Goal: Transaction & Acquisition: Register for event/course

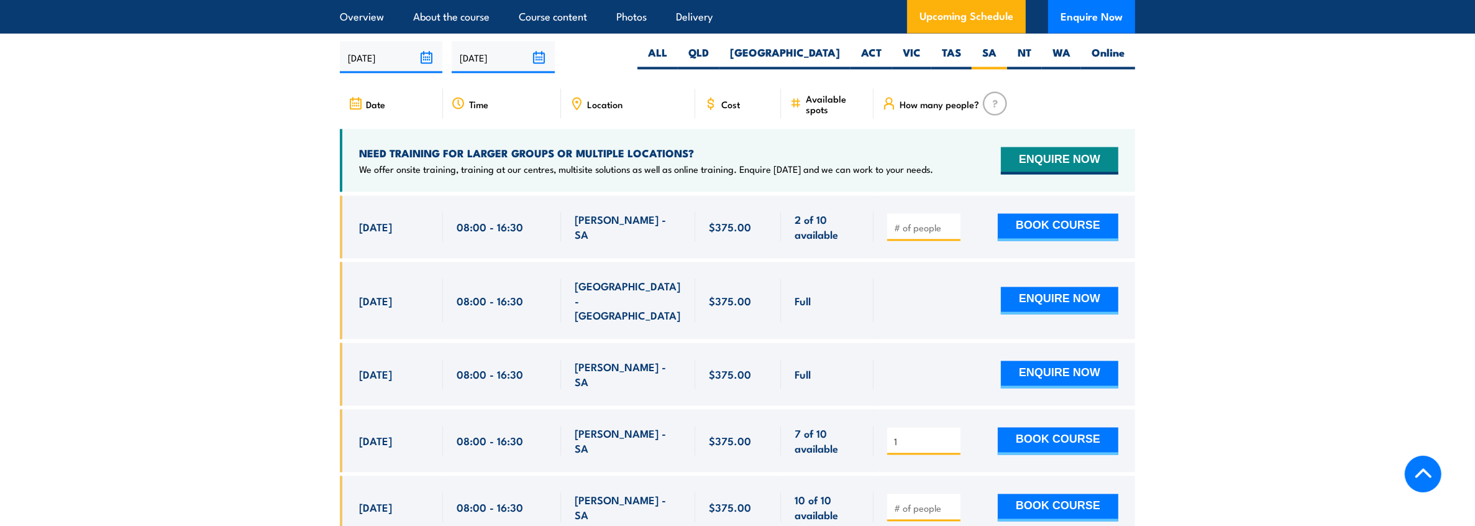
type input "1"
click at [953, 436] on input "1" at bounding box center [925, 442] width 62 height 12
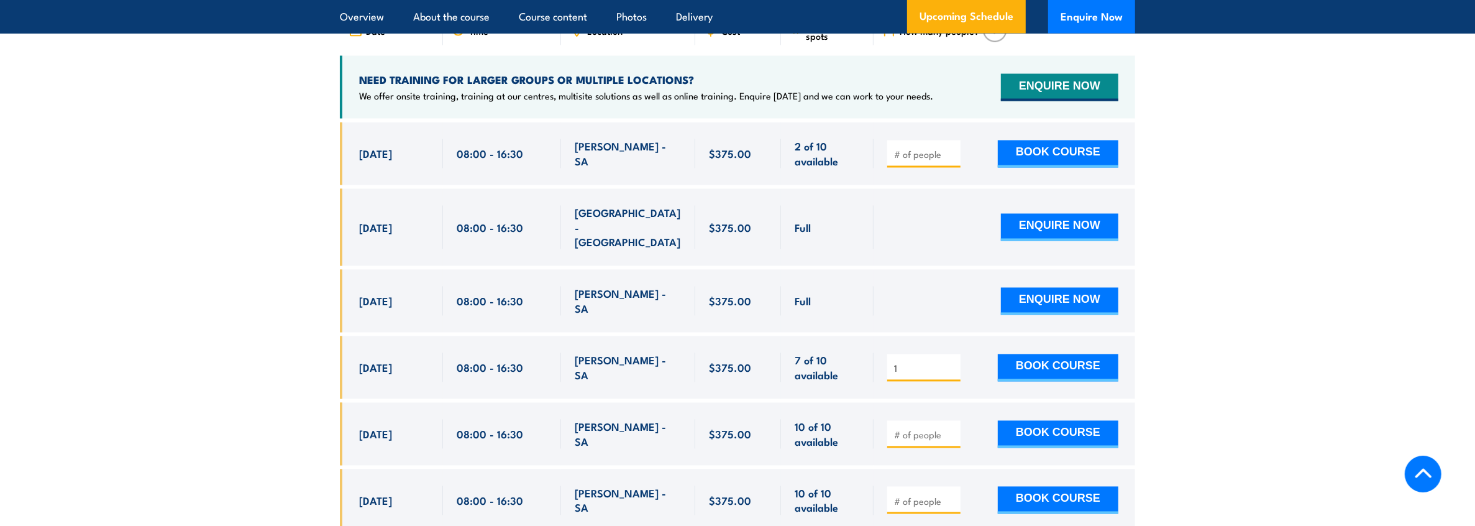
scroll to position [2325, 0]
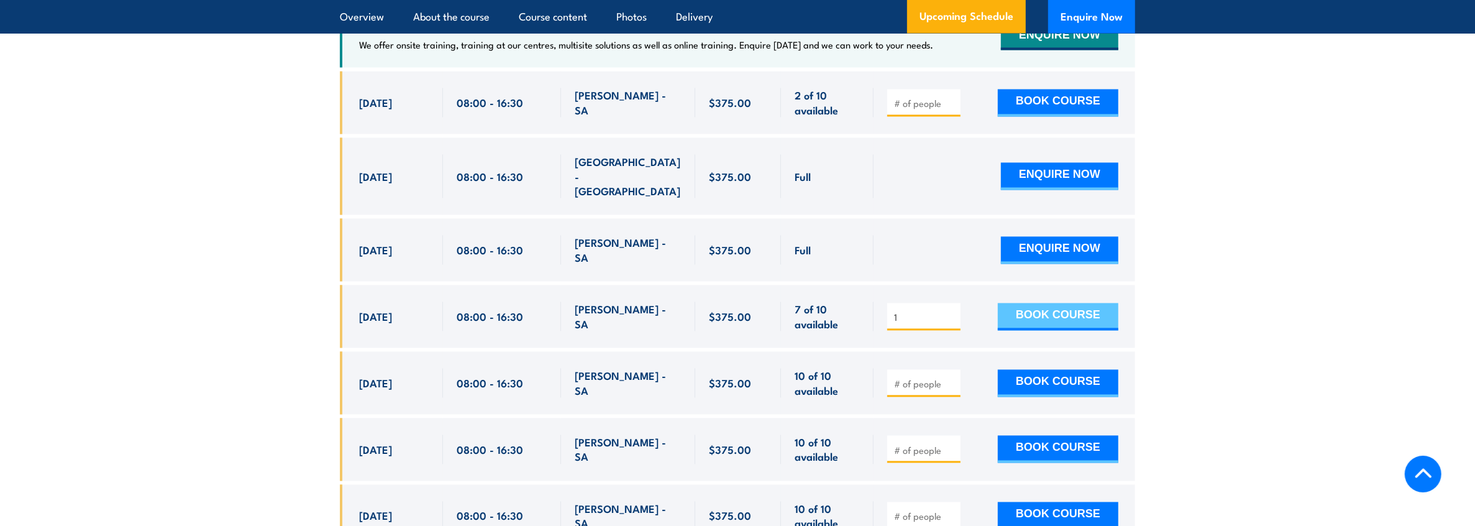
click at [1061, 303] on button "BOOK COURSE" at bounding box center [1058, 316] width 121 height 27
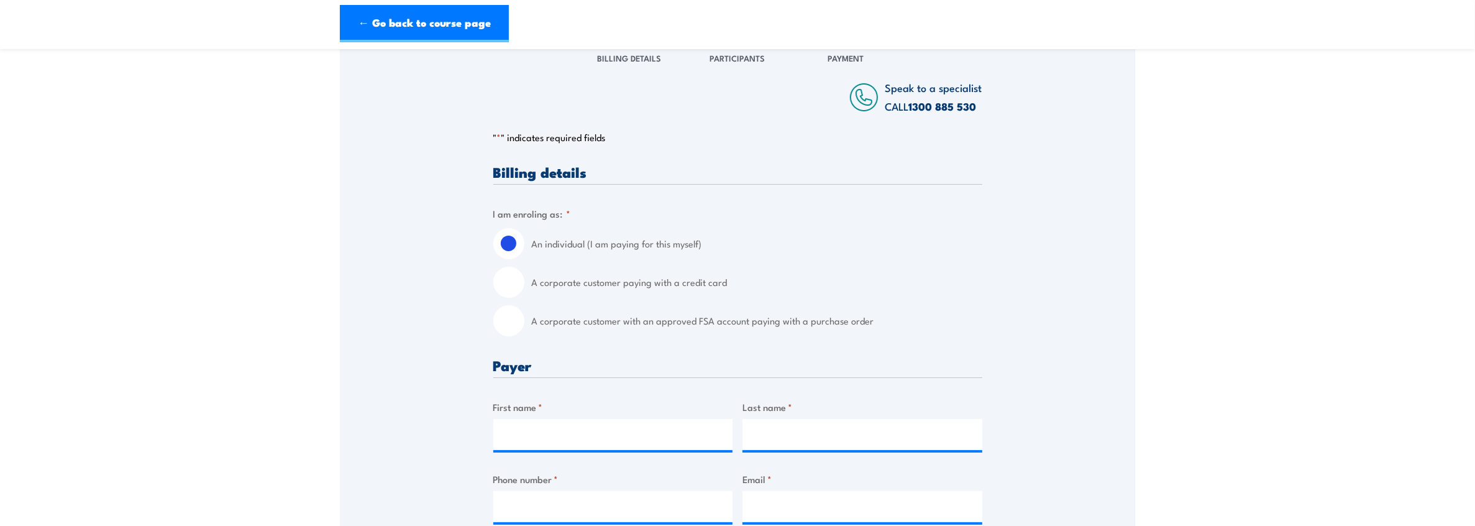
scroll to position [186, 0]
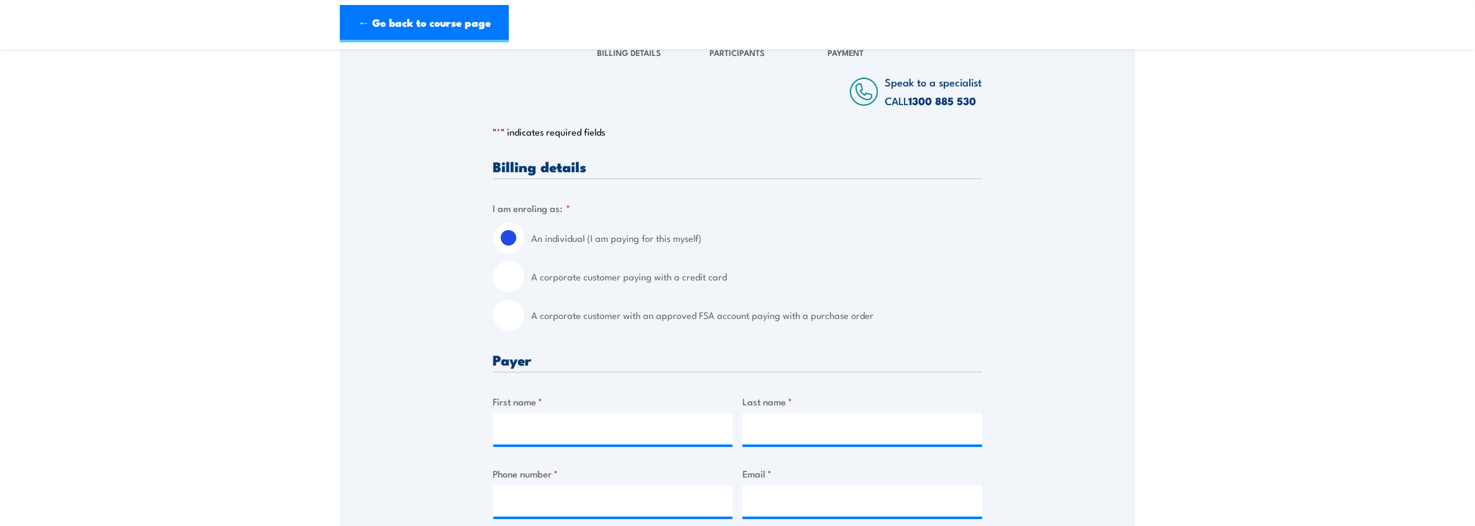
click at [505, 276] on input "A corporate customer paying with a credit card" at bounding box center [508, 276] width 31 height 31
radio input "true"
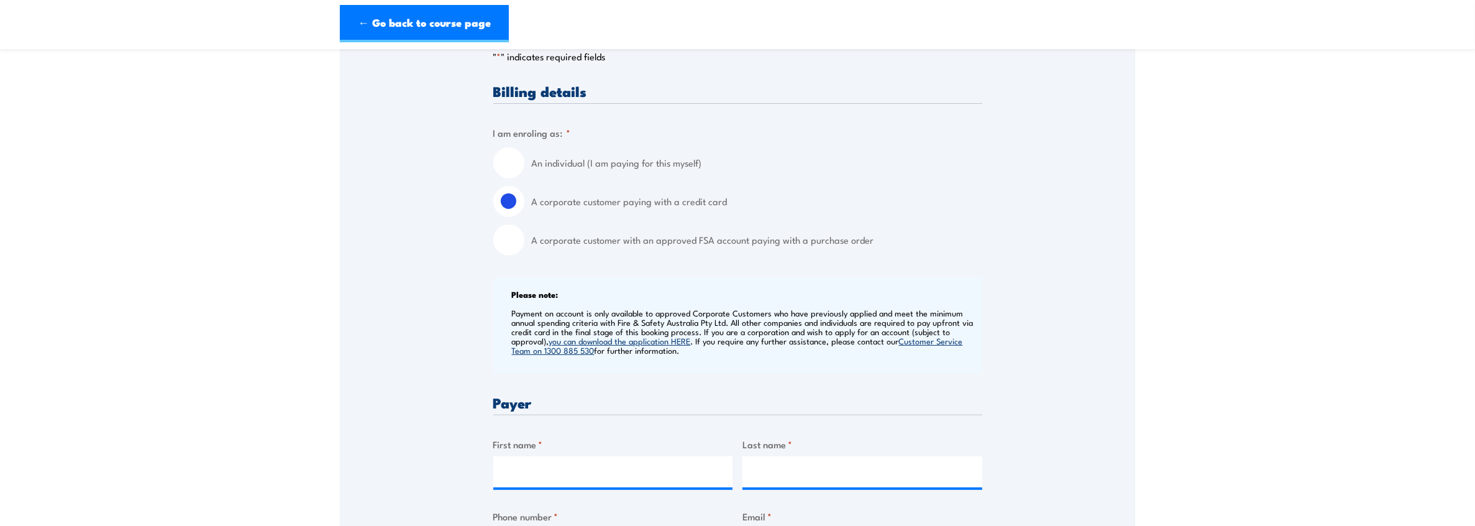
scroll to position [435, 0]
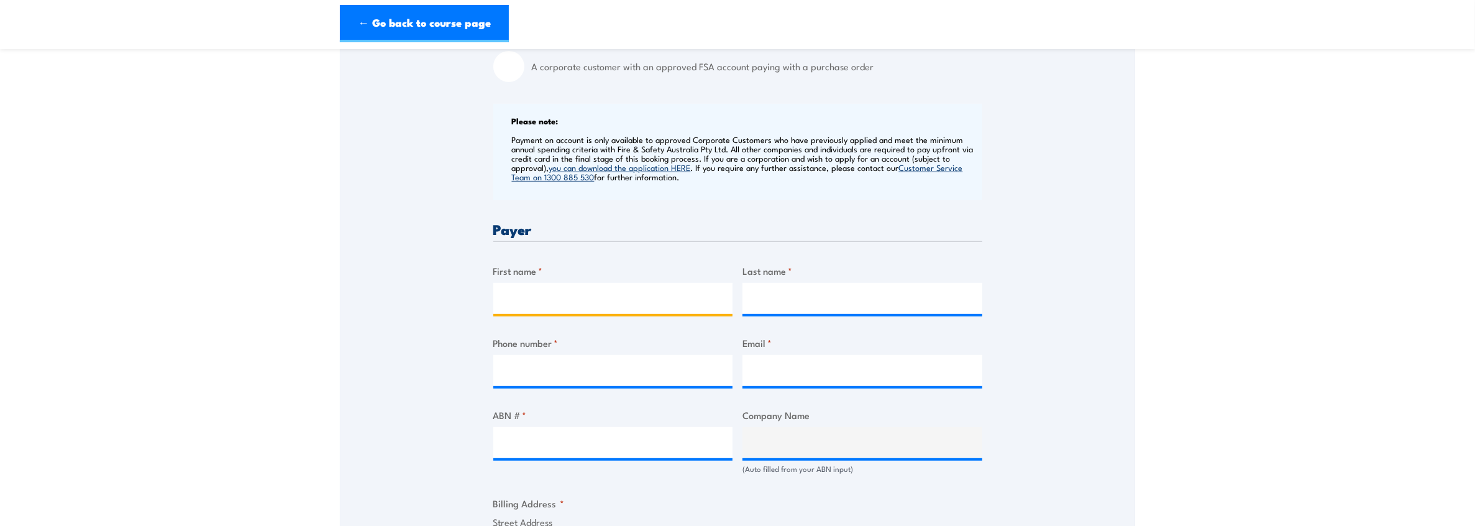
click at [547, 300] on input "First name *" at bounding box center [613, 298] width 240 height 31
type input "Meichelle"
type input "[PERSON_NAME]"
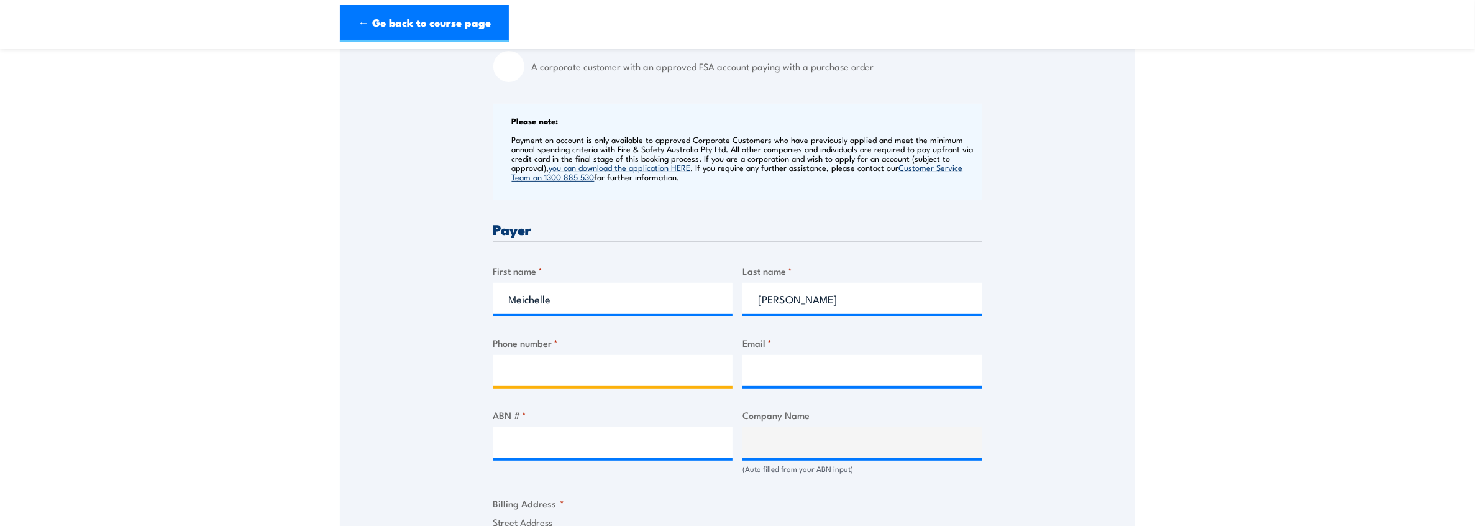
type input "0403115141"
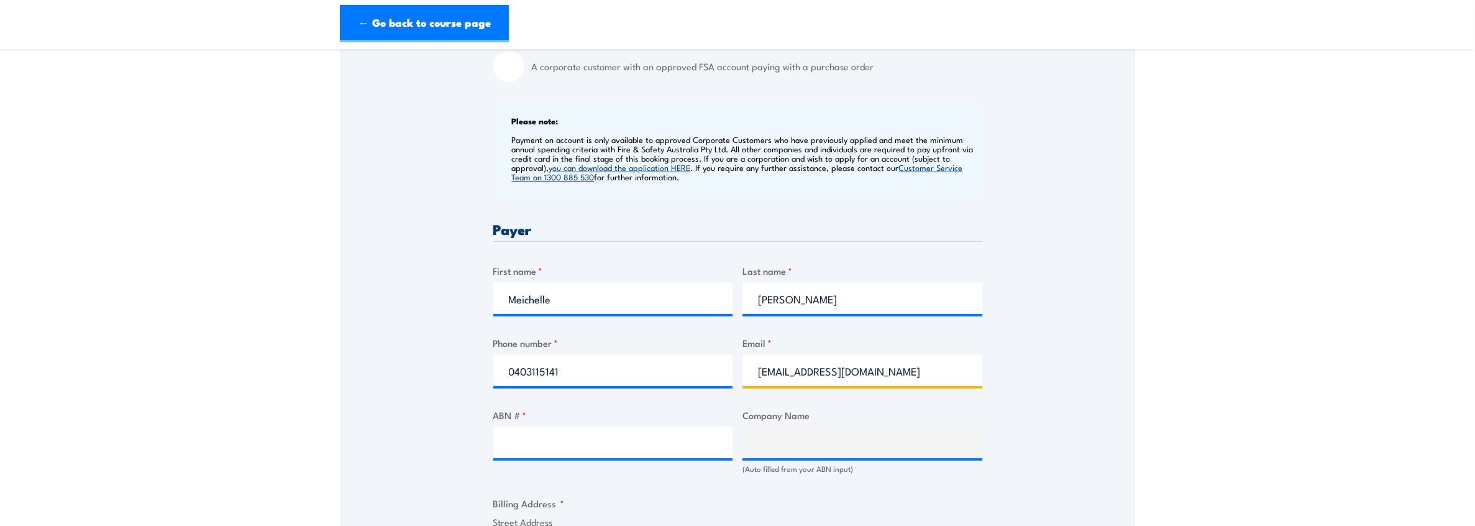
drag, startPoint x: 902, startPoint y: 372, endPoint x: 734, endPoint y: 358, distance: 169.0
click at [734, 358] on div "Billing details I am enroling as: * An individual (I am paying for this myself)…" at bounding box center [737, 518] width 489 height 1214
type input "[EMAIL_ADDRESS][DOMAIN_NAME]"
click at [534, 444] on input "ABN # *" at bounding box center [613, 442] width 240 height 31
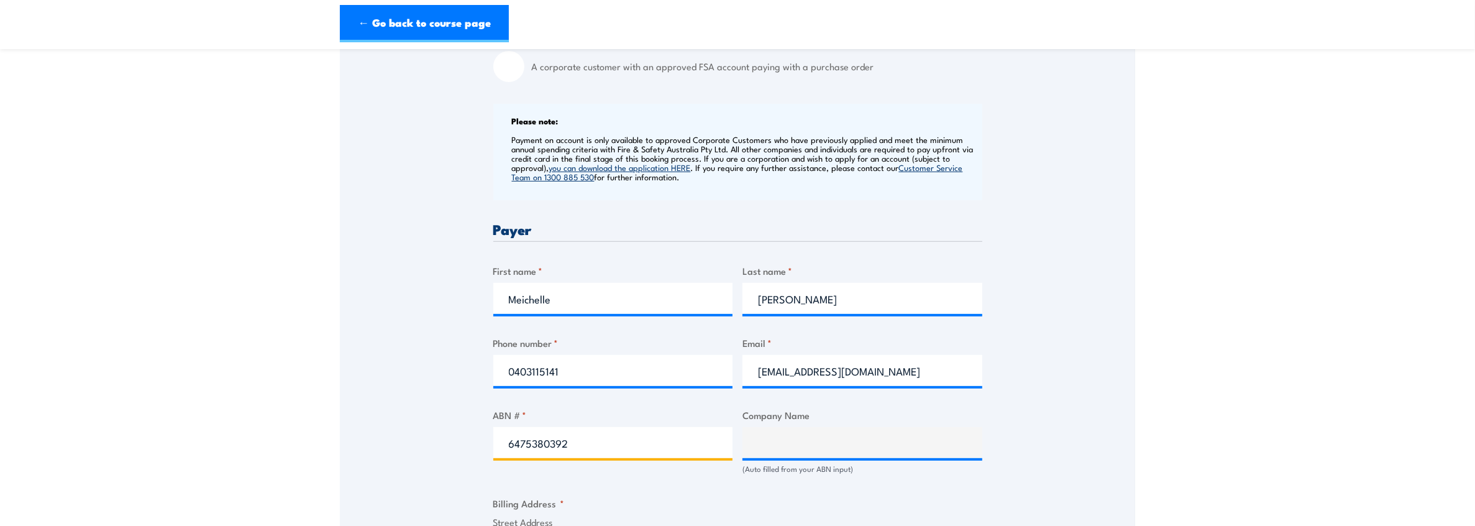
type input "64753803927"
type input "THE TRUSTEE FOR ANT TRADE SERVICES TRUST"
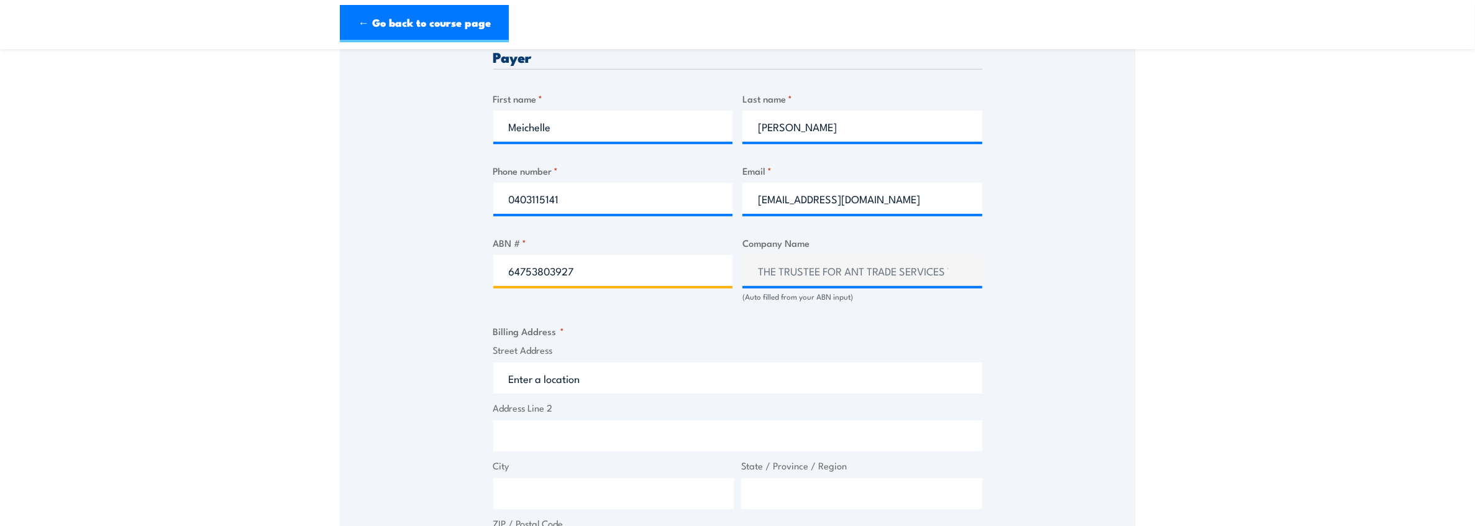
scroll to position [621, 0]
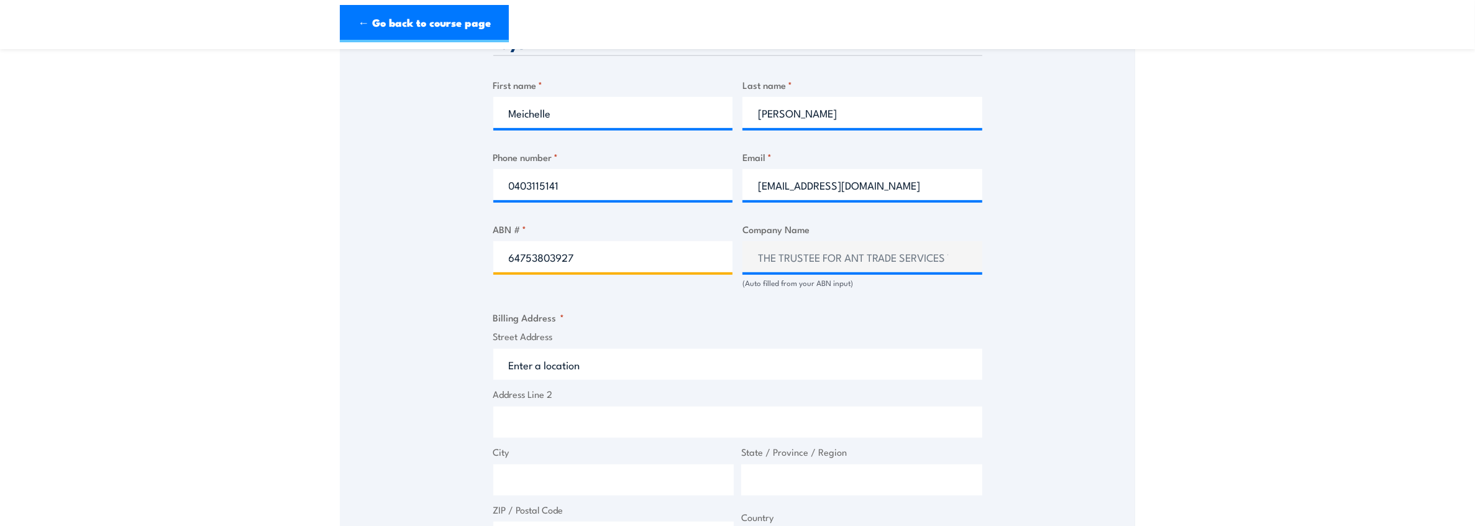
type input "64753803927"
click at [570, 367] on input "Street Address" at bounding box center [737, 369] width 489 height 31
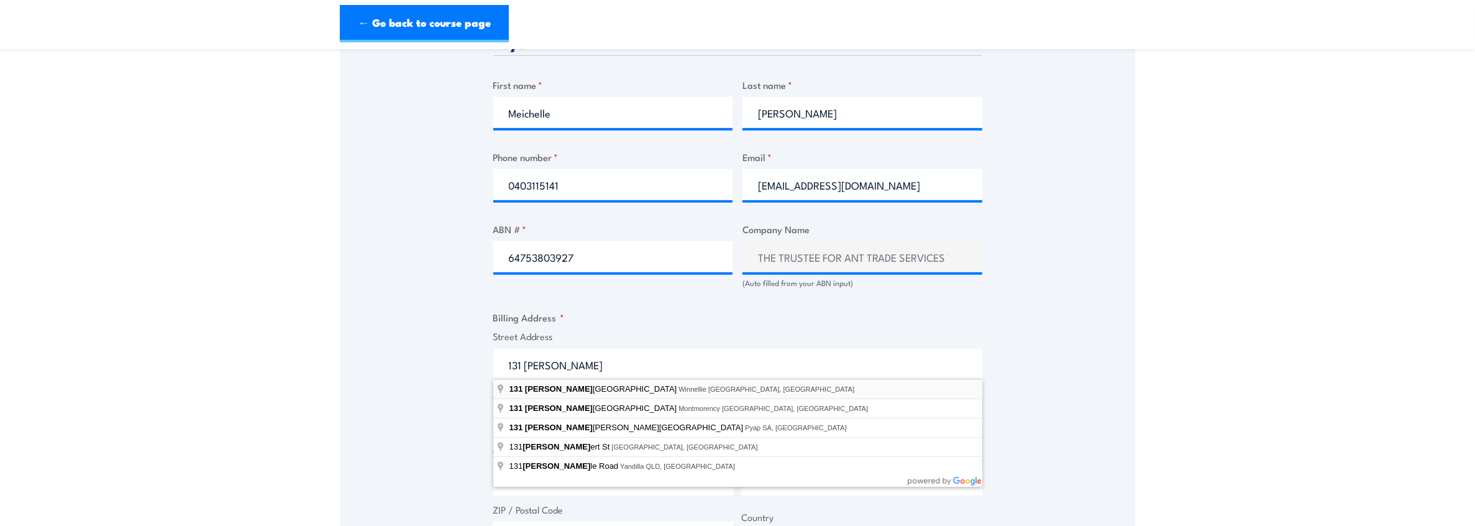
type input "[STREET_ADDRESS][PERSON_NAME]"
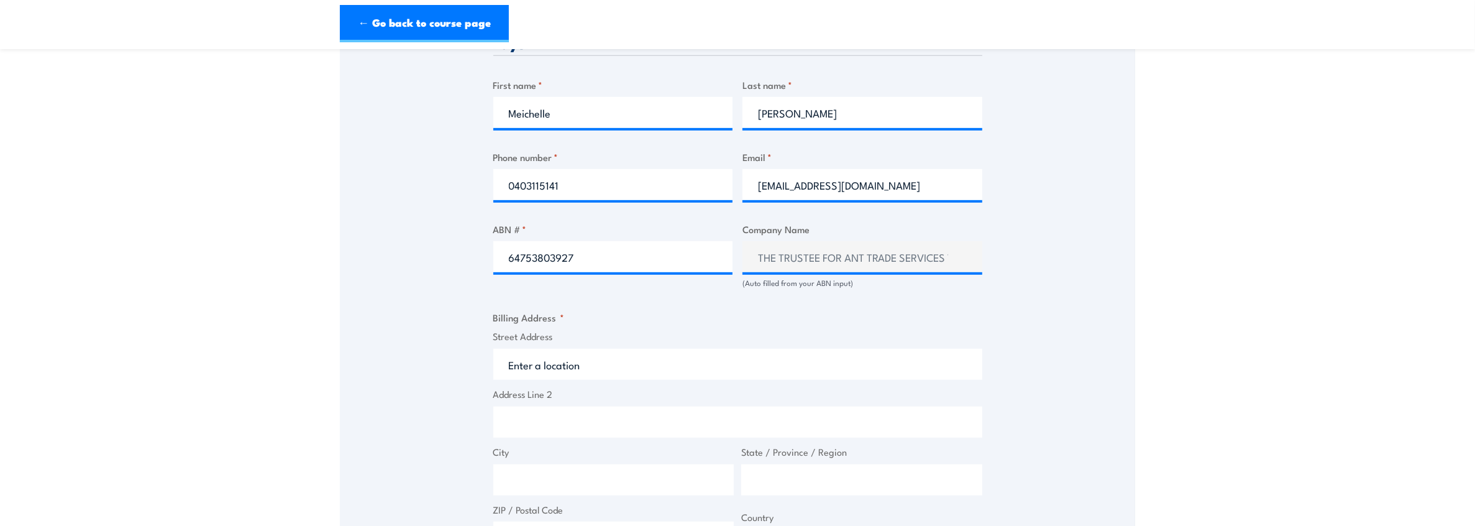
type input "[STREET_ADDRESS][PERSON_NAME]"
type input "Winnellie"
type input "[GEOGRAPHIC_DATA]"
type input "0820"
select select "[GEOGRAPHIC_DATA]"
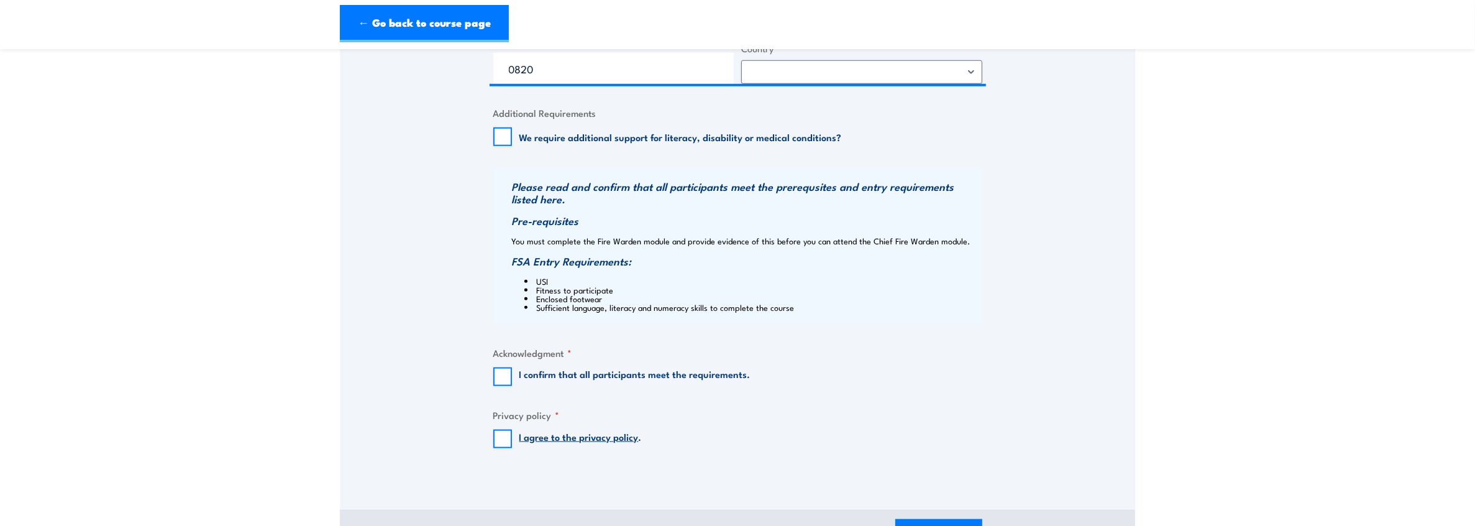
scroll to position [1118, 0]
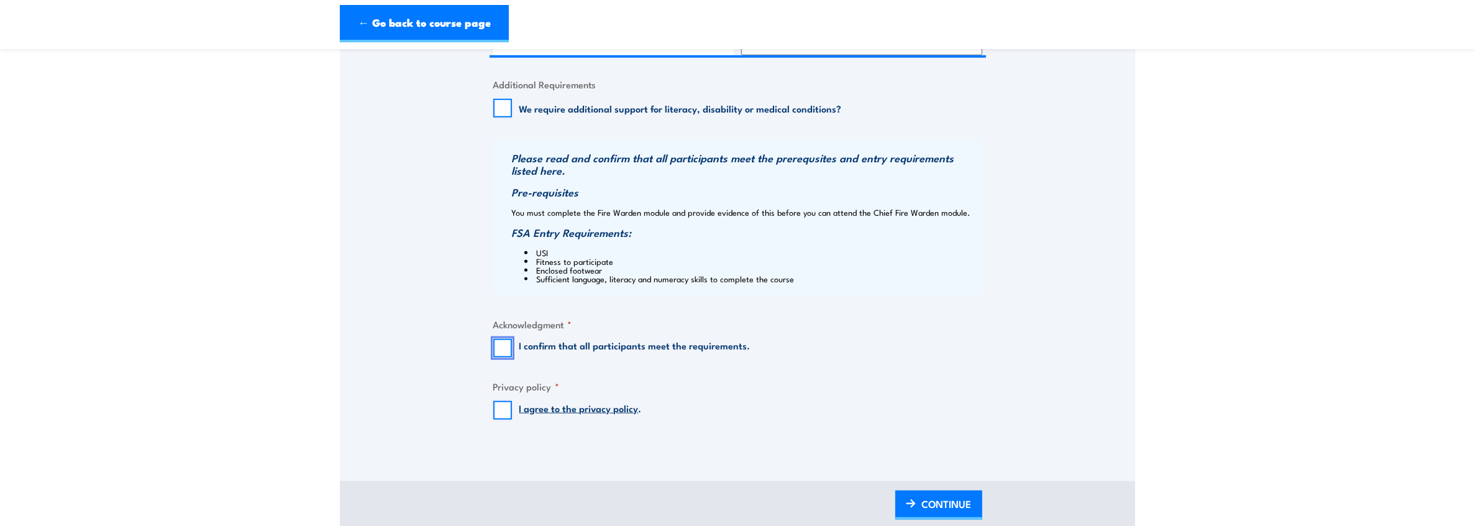
click at [503, 351] on input "I confirm that all participants meet the requirements." at bounding box center [502, 348] width 19 height 19
checkbox input "true"
click at [506, 408] on input "I agree to the privacy policy ." at bounding box center [502, 410] width 19 height 19
checkbox input "true"
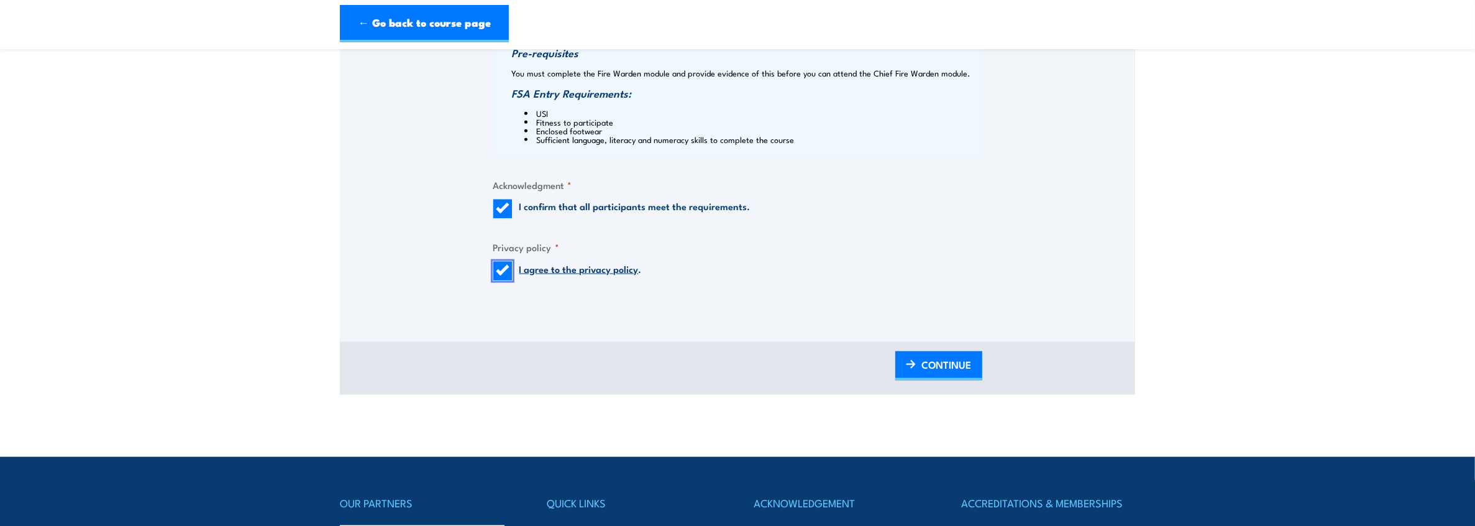
scroll to position [1305, 0]
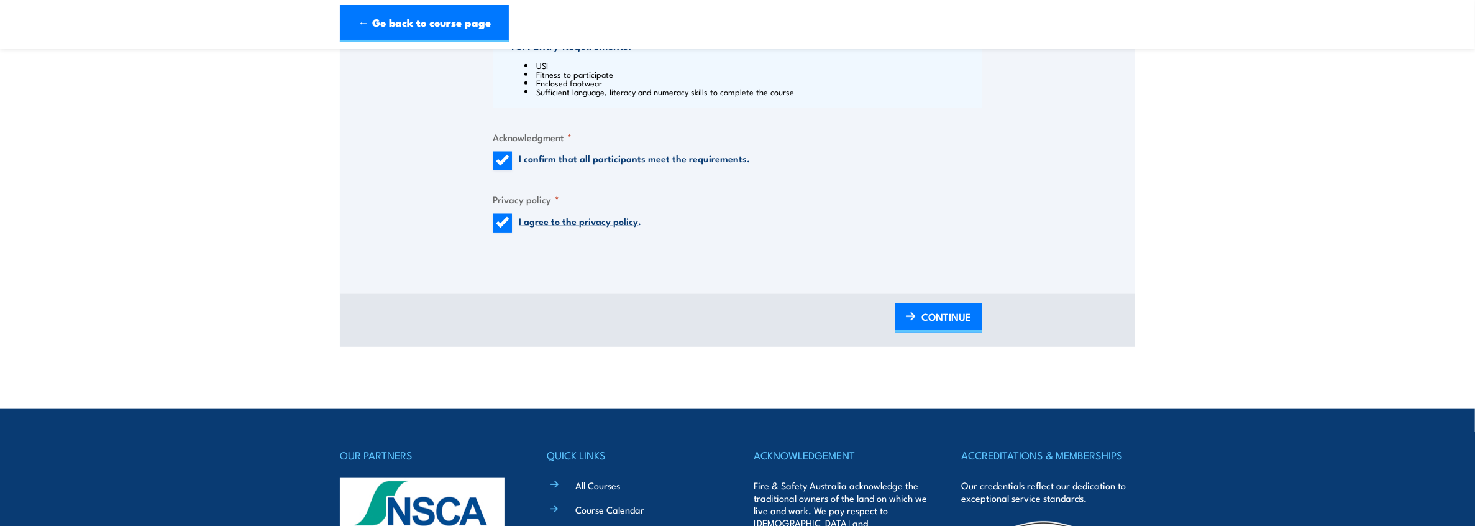
drag, startPoint x: 957, startPoint y: 311, endPoint x: 985, endPoint y: 319, distance: 29.1
click at [957, 311] on span "CONTINUE" at bounding box center [947, 316] width 50 height 33
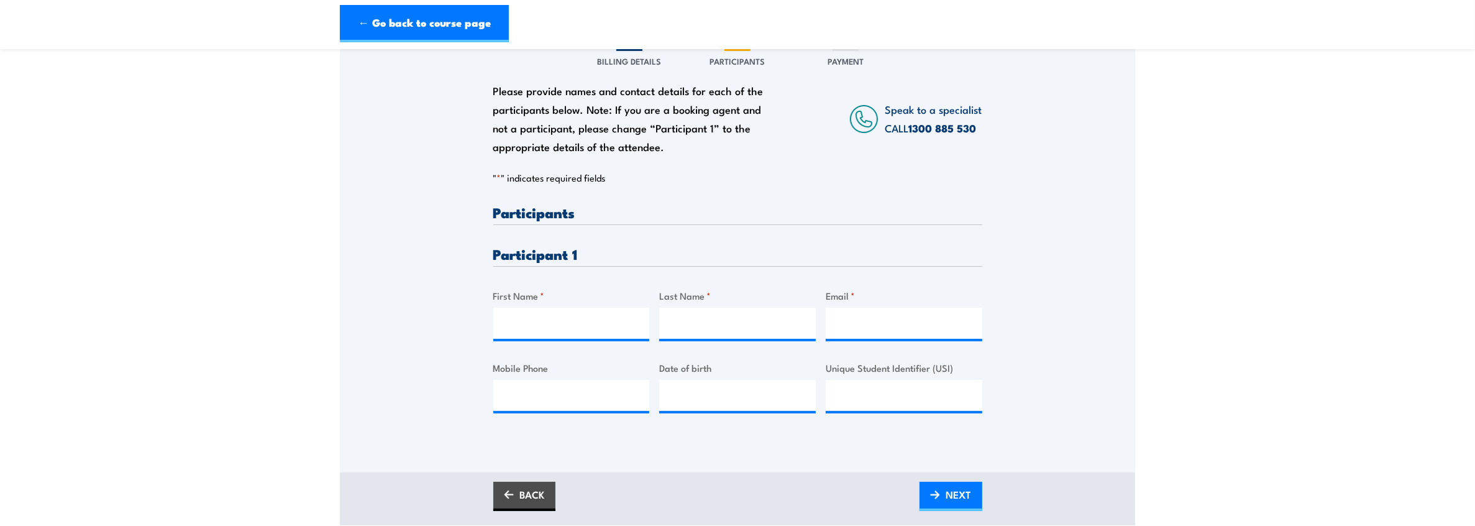
scroll to position [186, 0]
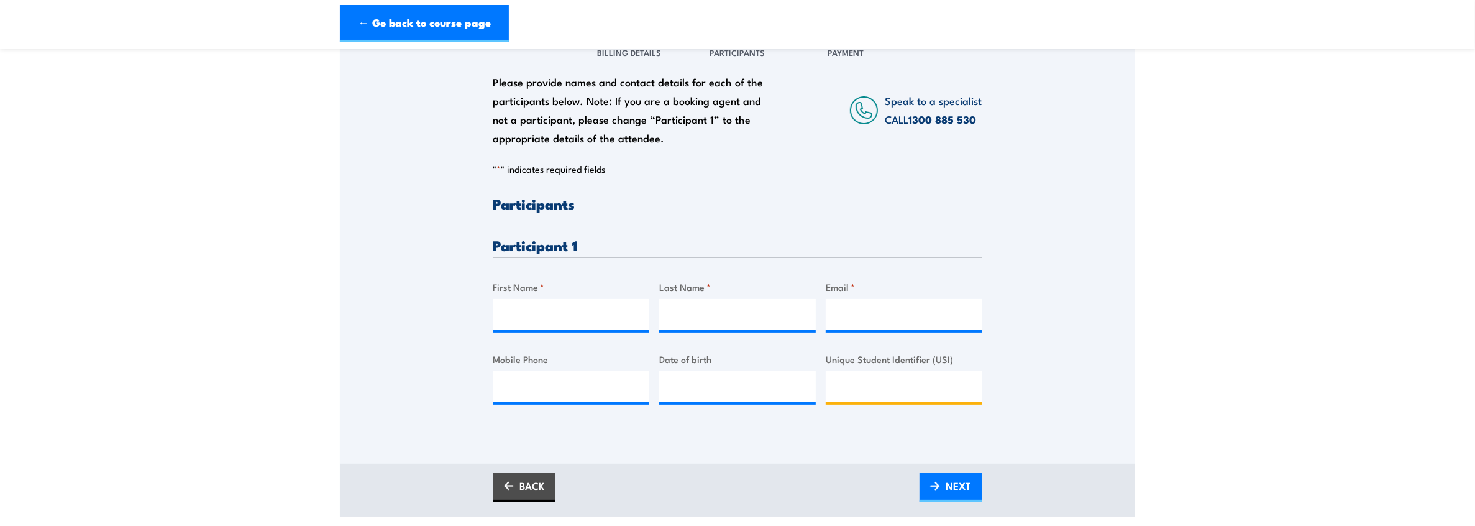
click at [889, 381] on input "Unique Student Identifier (USI)" at bounding box center [904, 386] width 157 height 31
paste input "EV8EEACZFA"
type input "EV8EEACZFA"
click at [538, 307] on input "First Name *" at bounding box center [571, 314] width 157 height 31
type input "[PERSON_NAME]"
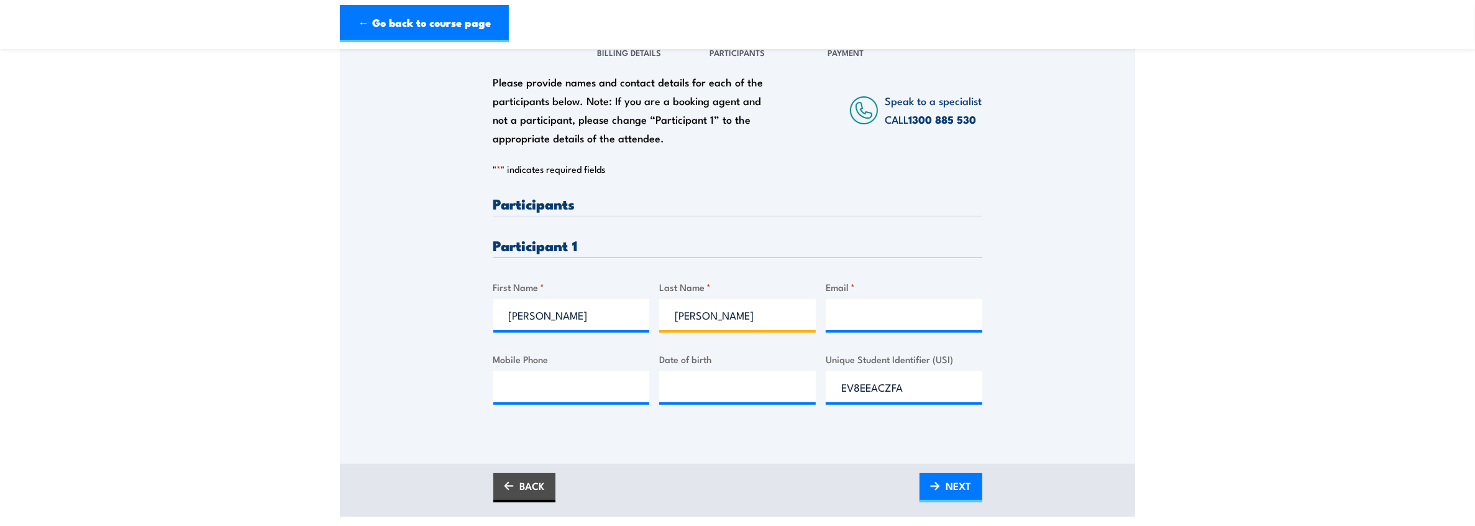
type input "[PERSON_NAME]"
type input "[PERSON_NAME][EMAIL_ADDRESS][DOMAIN_NAME]"
click at [532, 390] on input "Mobile Phone" at bounding box center [571, 386] width 157 height 31
type input "0447267859"
type input "__/__/____"
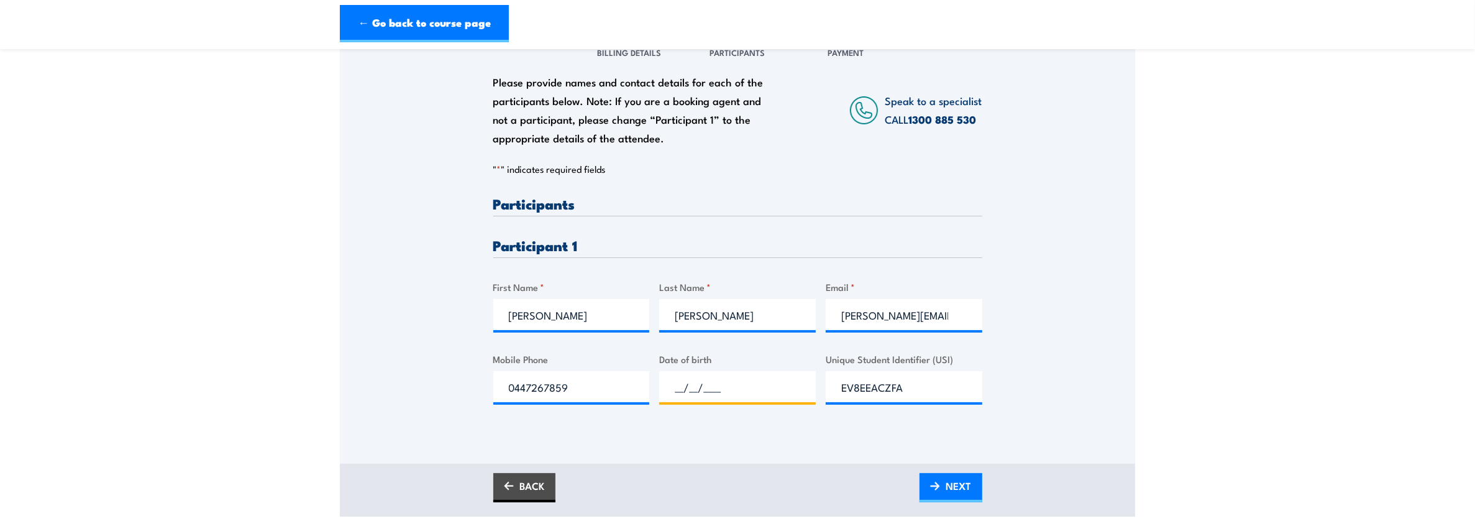
click at [686, 394] on input "__/__/____" at bounding box center [737, 386] width 157 height 31
click at [680, 391] on input "__/__/____" at bounding box center [737, 386] width 157 height 31
type input "[DATE]"
click at [945, 482] on link "NEXT" at bounding box center [951, 487] width 63 height 29
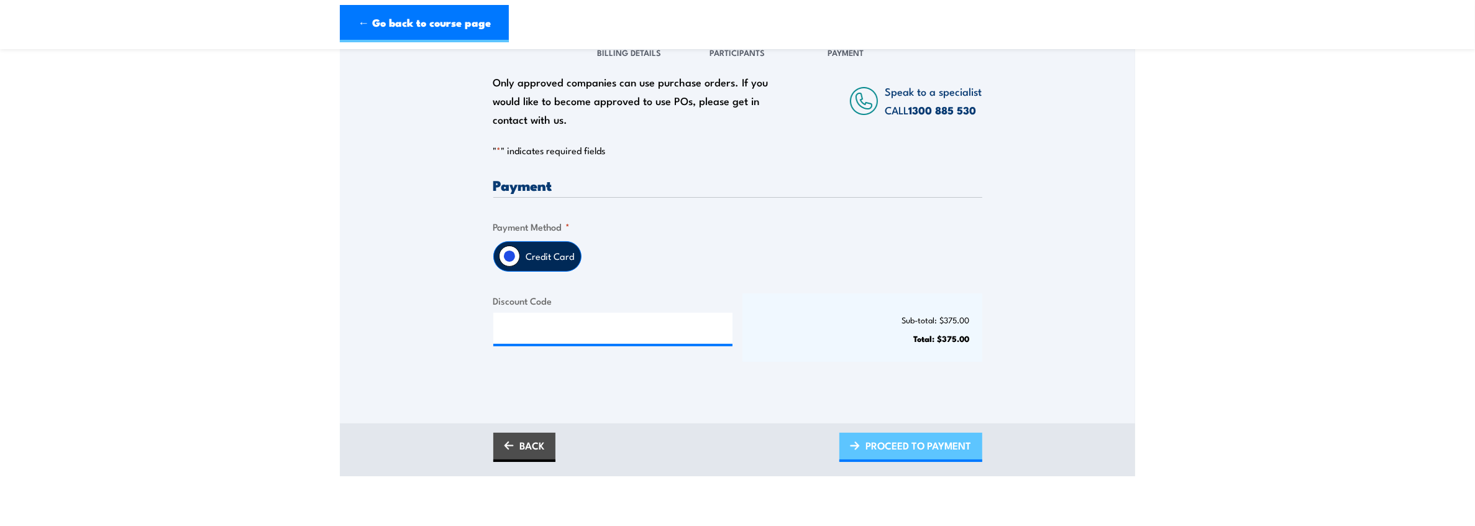
click at [905, 443] on span "PROCEED TO PAYMENT" at bounding box center [919, 445] width 106 height 33
